Goal: Navigation & Orientation: Find specific page/section

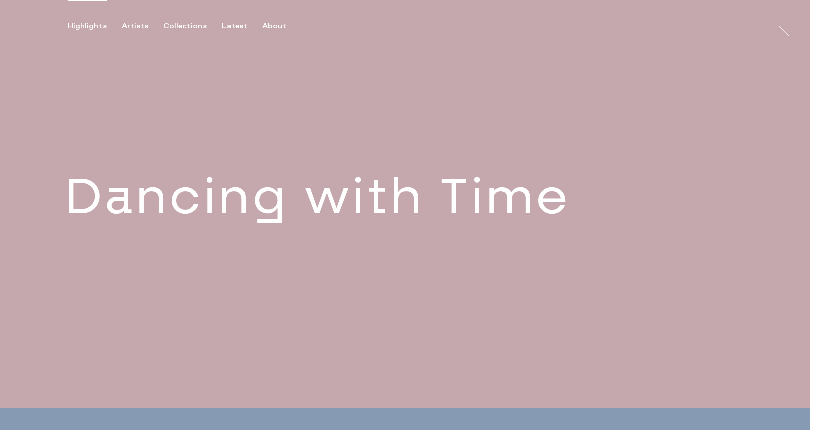
click at [224, 227] on link at bounding box center [405, 204] width 810 height 408
click at [135, 25] on div "Artists" at bounding box center [135, 26] width 27 height 9
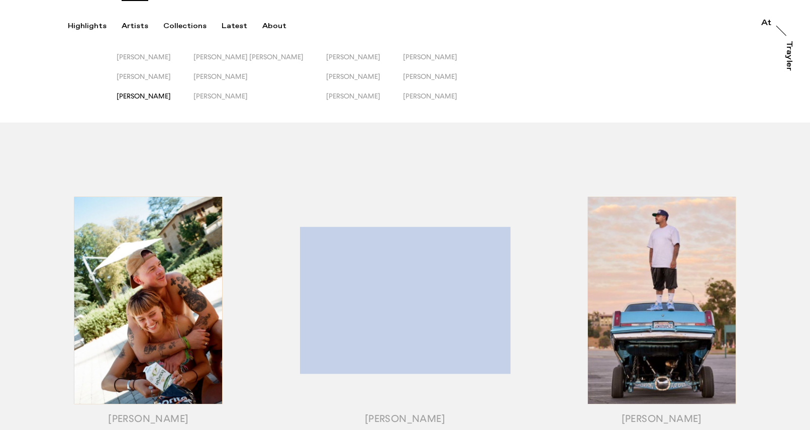
click at [132, 96] on span "[PERSON_NAME]" at bounding box center [144, 96] width 54 height 8
